Goal: Information Seeking & Learning: Find specific fact

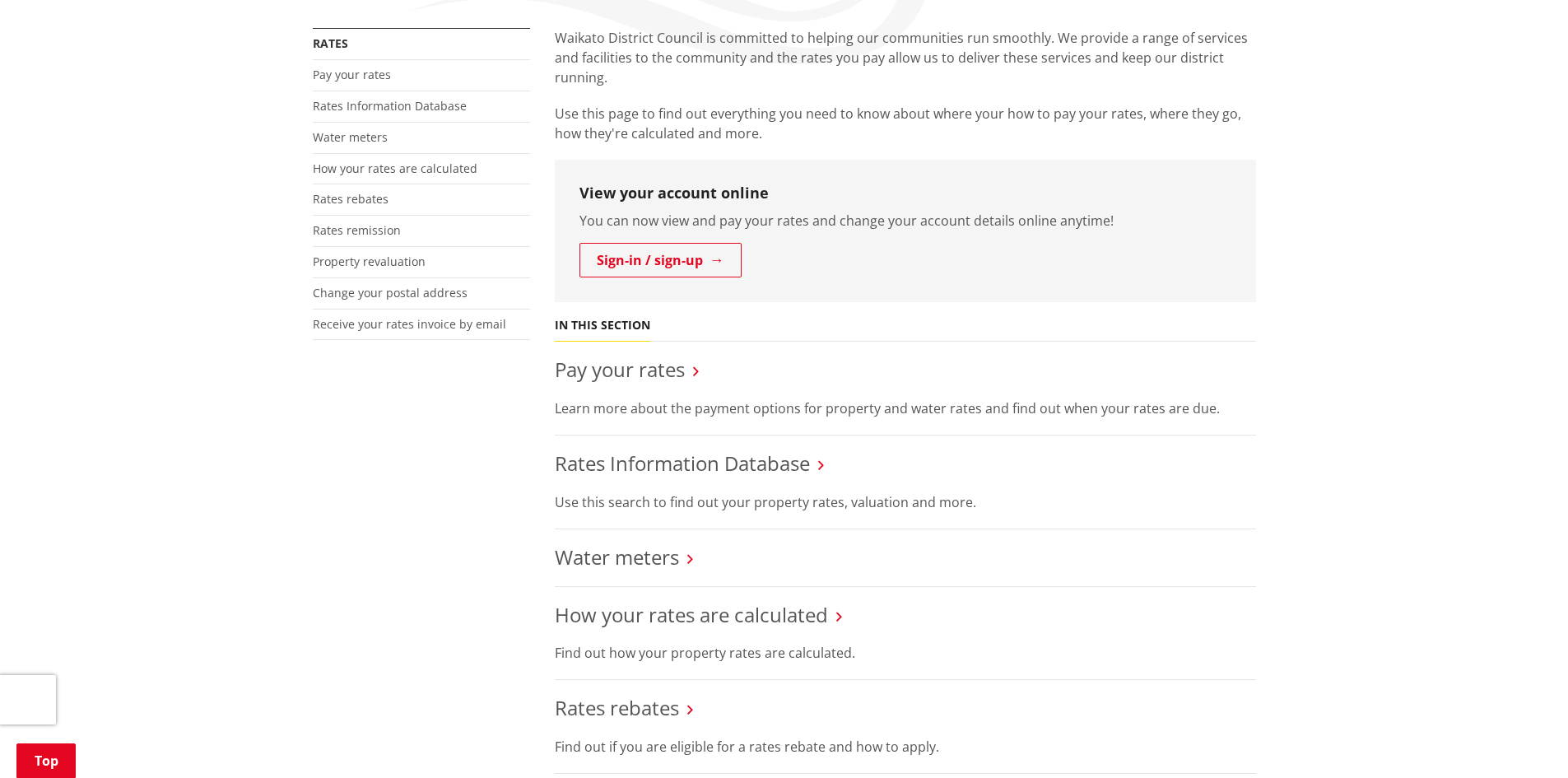
scroll to position [412, 0]
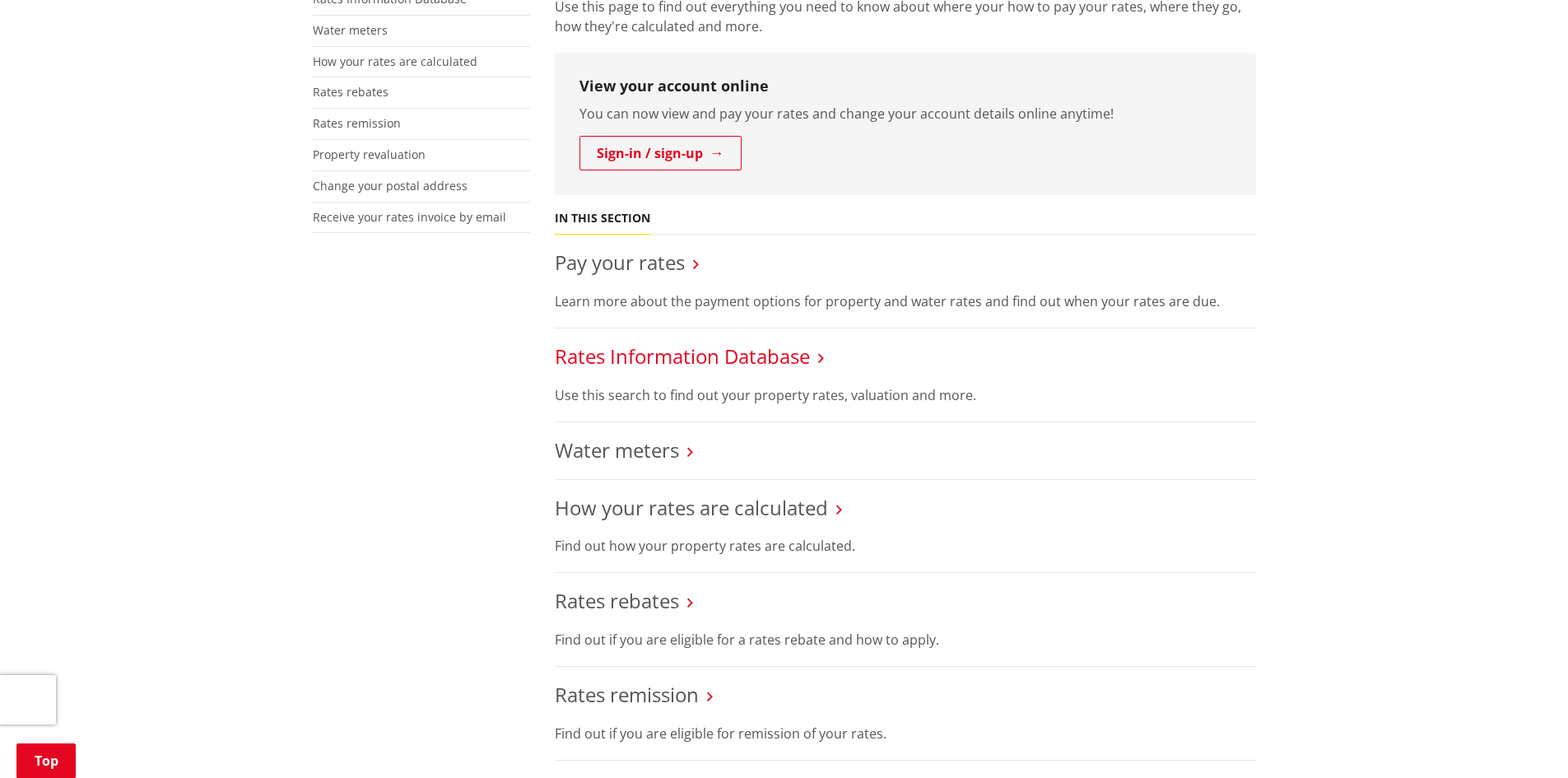
click at [706, 364] on link "Rates Information Database" at bounding box center [682, 356] width 255 height 28
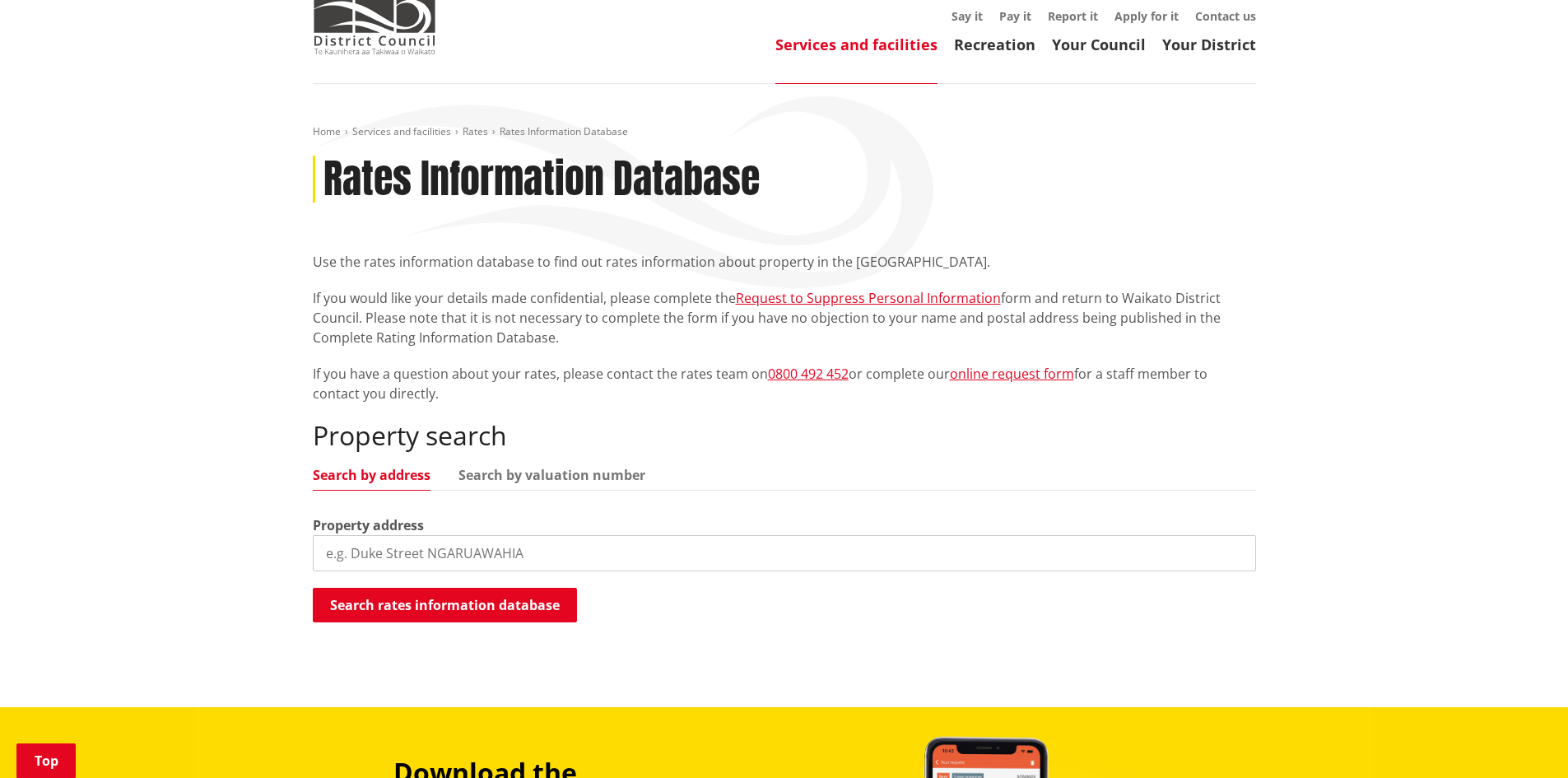
scroll to position [329, 0]
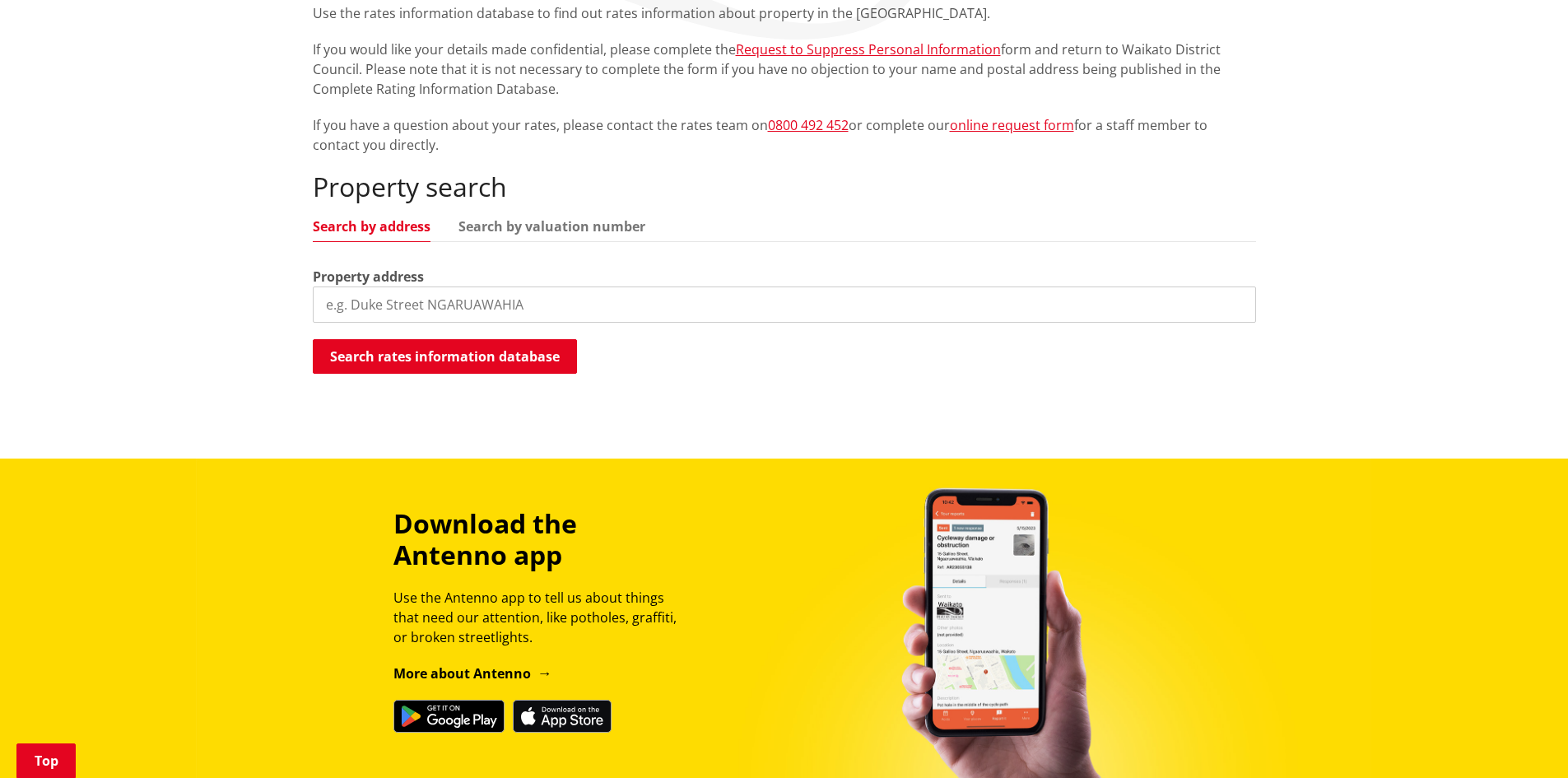
click at [360, 307] on input "search" at bounding box center [784, 304] width 943 height 37
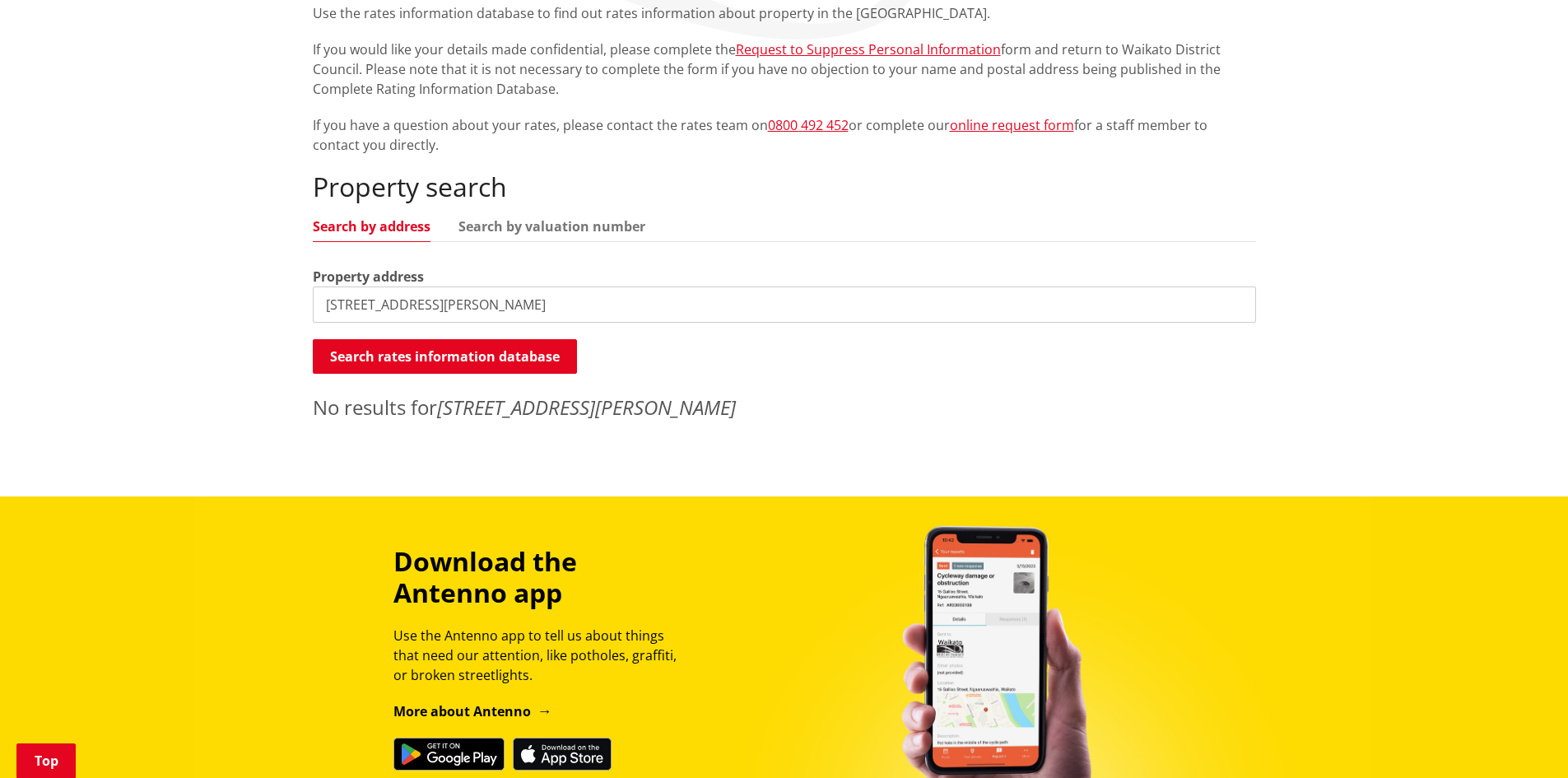
click at [349, 302] on input "28a harris street" at bounding box center [784, 304] width 943 height 37
type input "28 harris street"
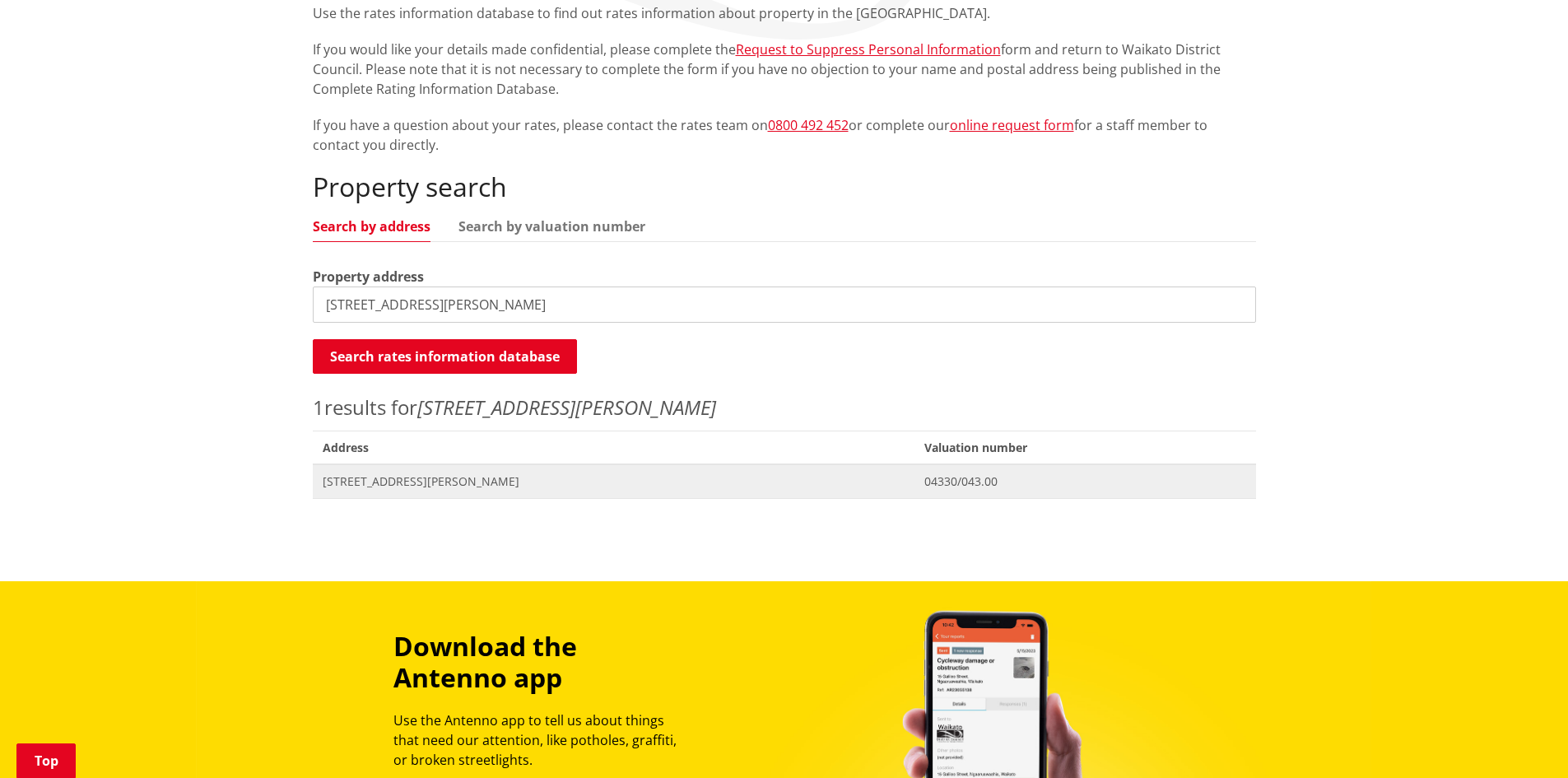
click at [924, 484] on span "04330/043.00" at bounding box center [1084, 481] width 321 height 17
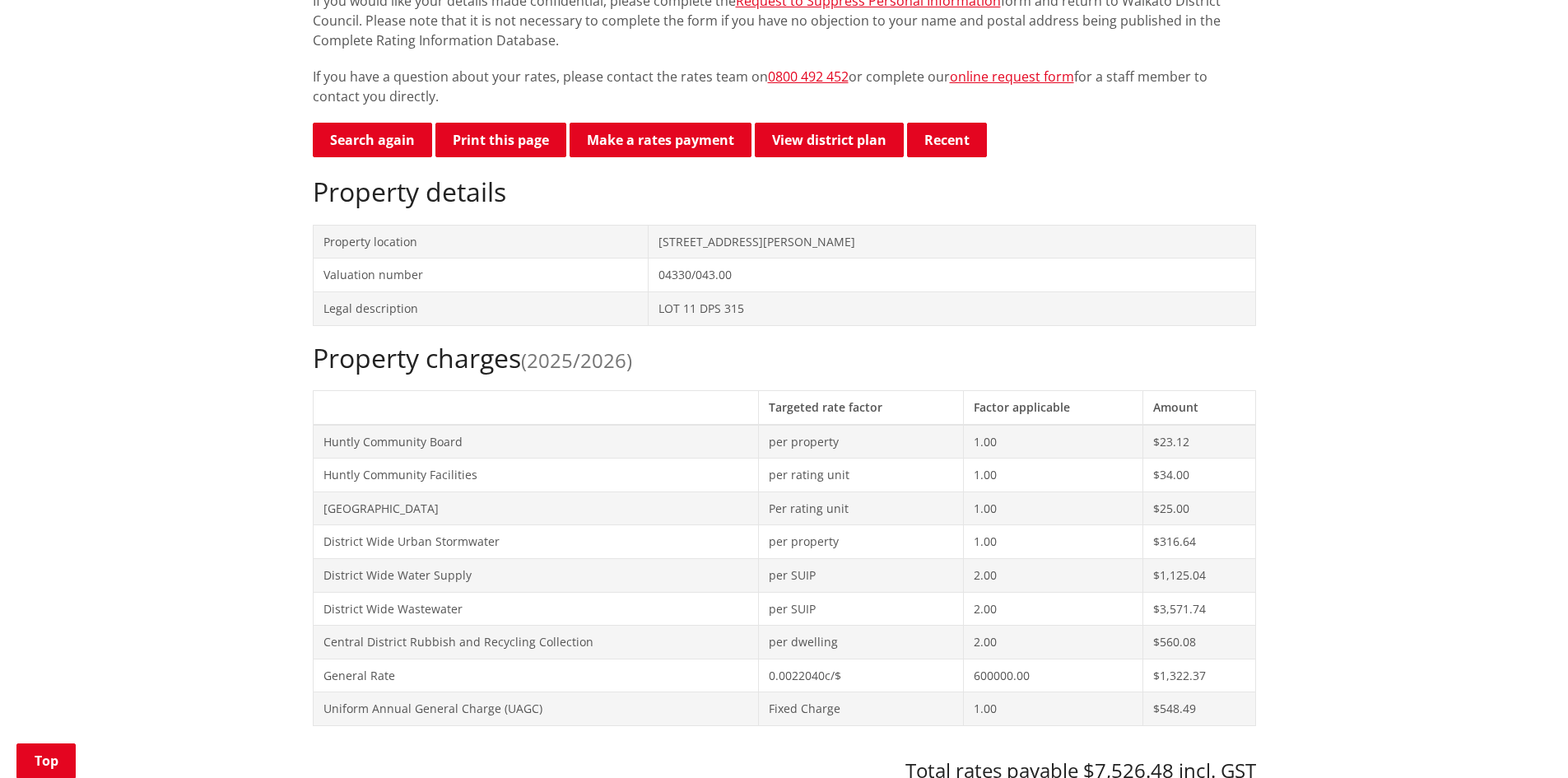
scroll to position [148, 0]
